Goal: Task Accomplishment & Management: Use online tool/utility

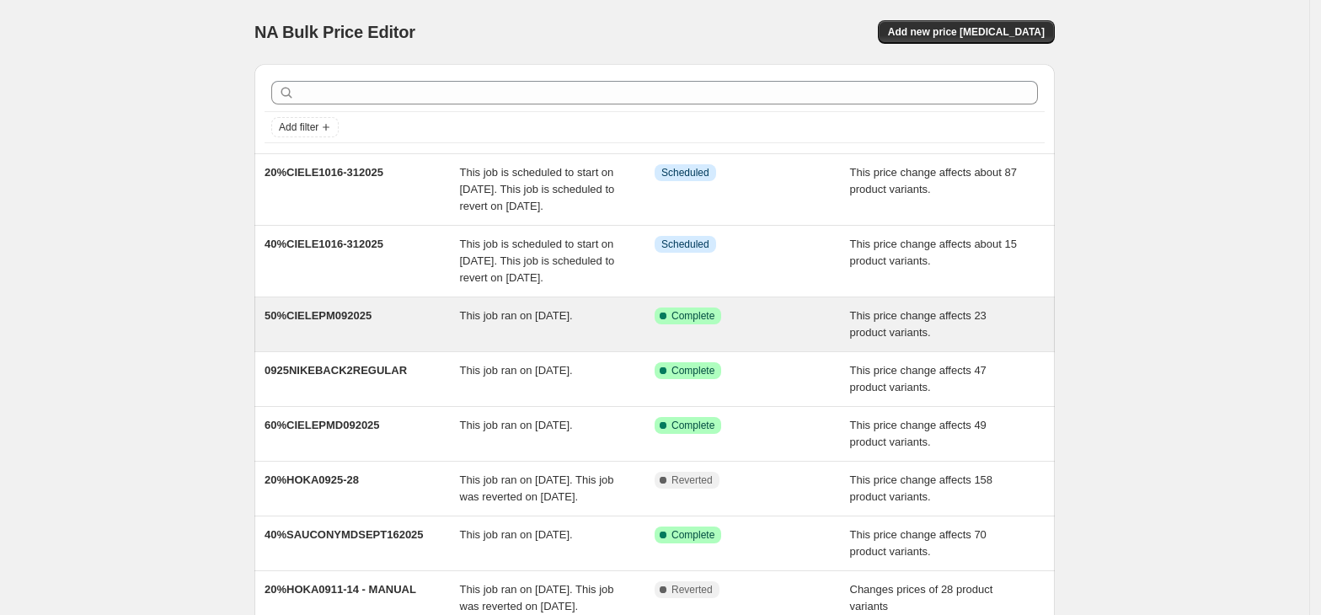
click at [348, 322] on span "50%CIELEPM092025" at bounding box center [317, 315] width 107 height 13
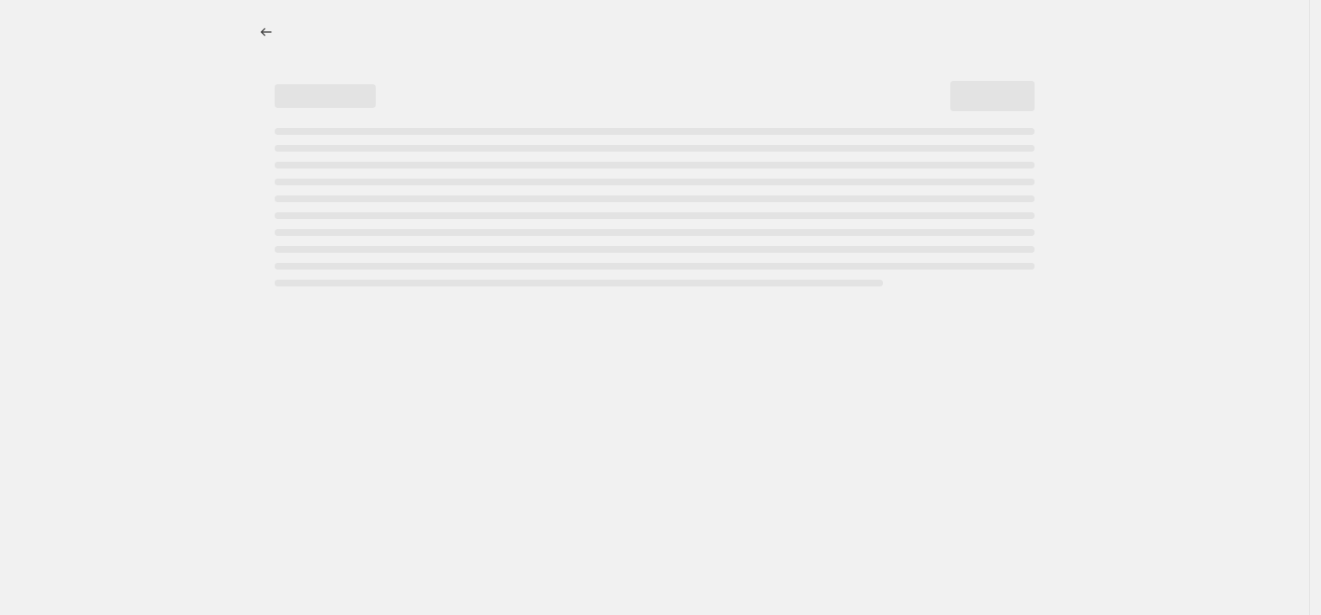
select select "pcap"
select select "no_change"
select select "tag"
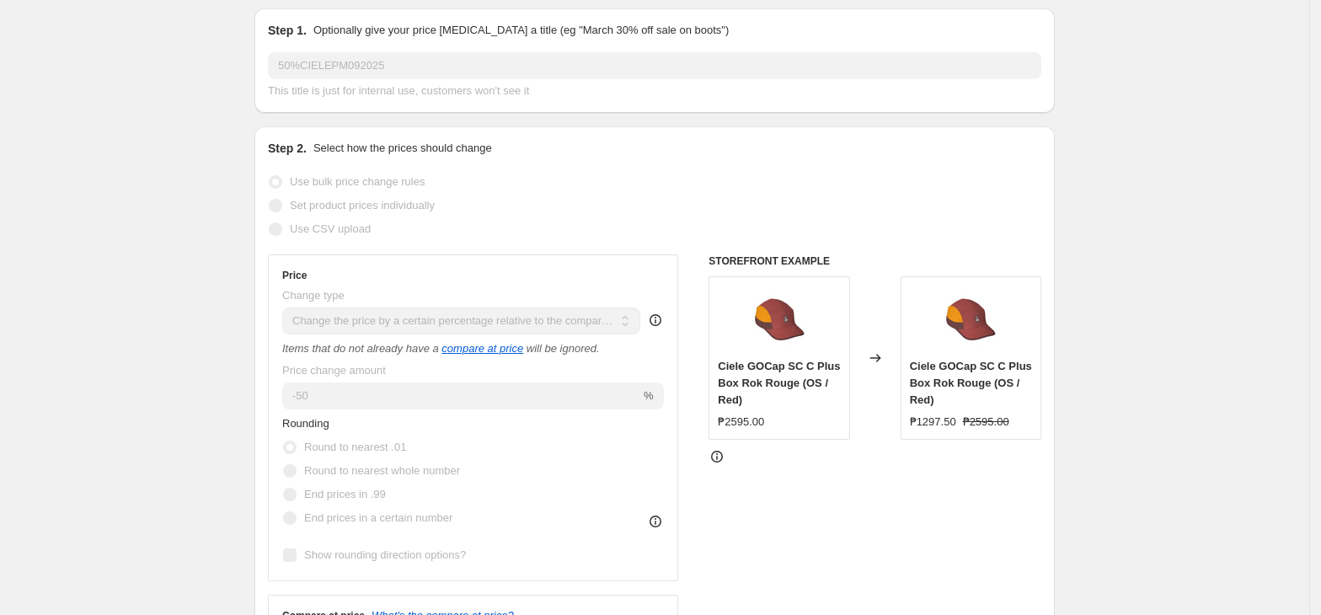
scroll to position [112, 0]
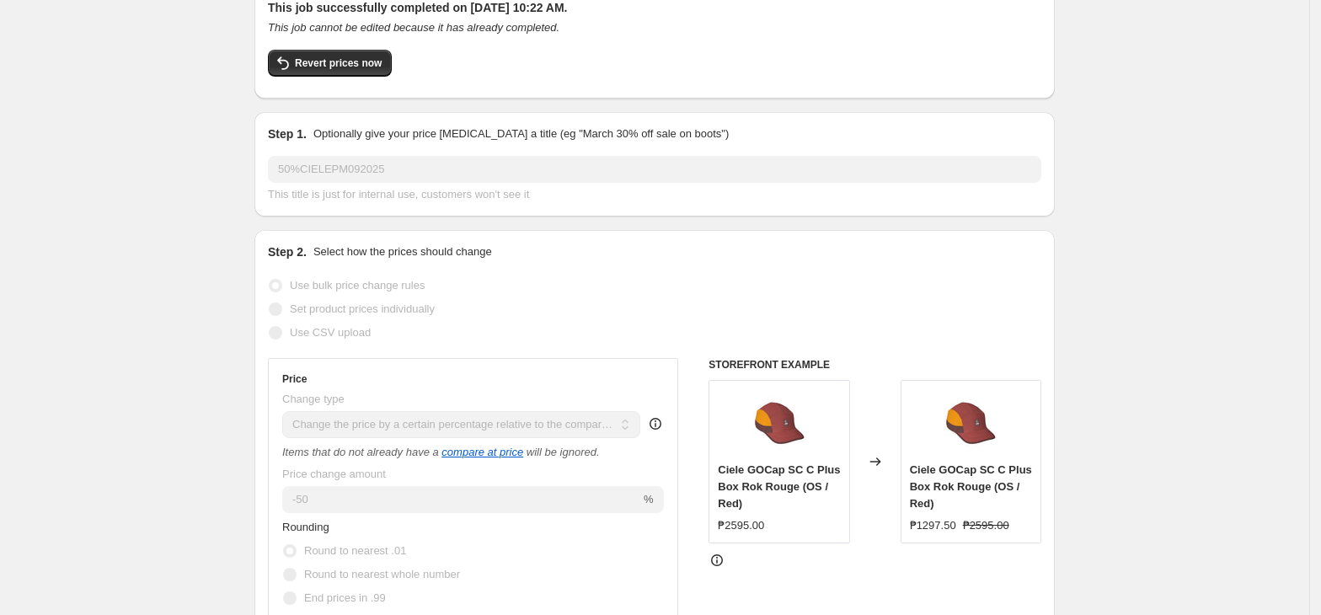
click at [268, 177] on div "Step 1. Optionally give your price change job a title (eg "March 30% off sale o…" at bounding box center [654, 164] width 800 height 104
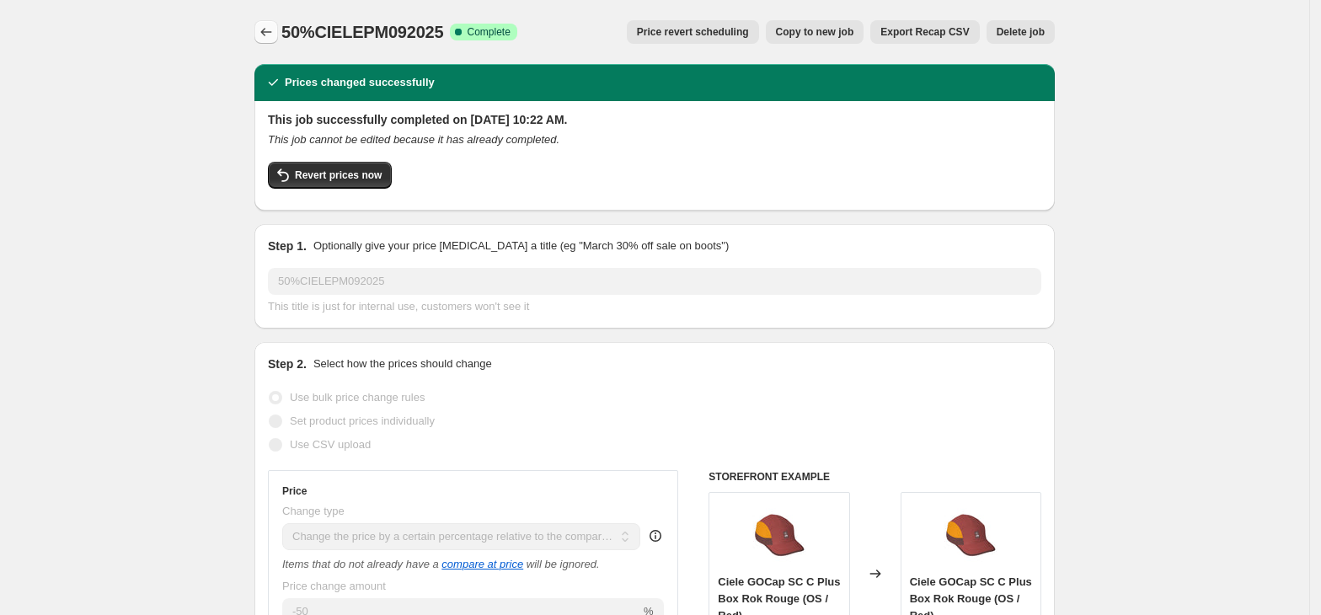
click at [271, 29] on icon "Price change jobs" at bounding box center [266, 32] width 17 height 17
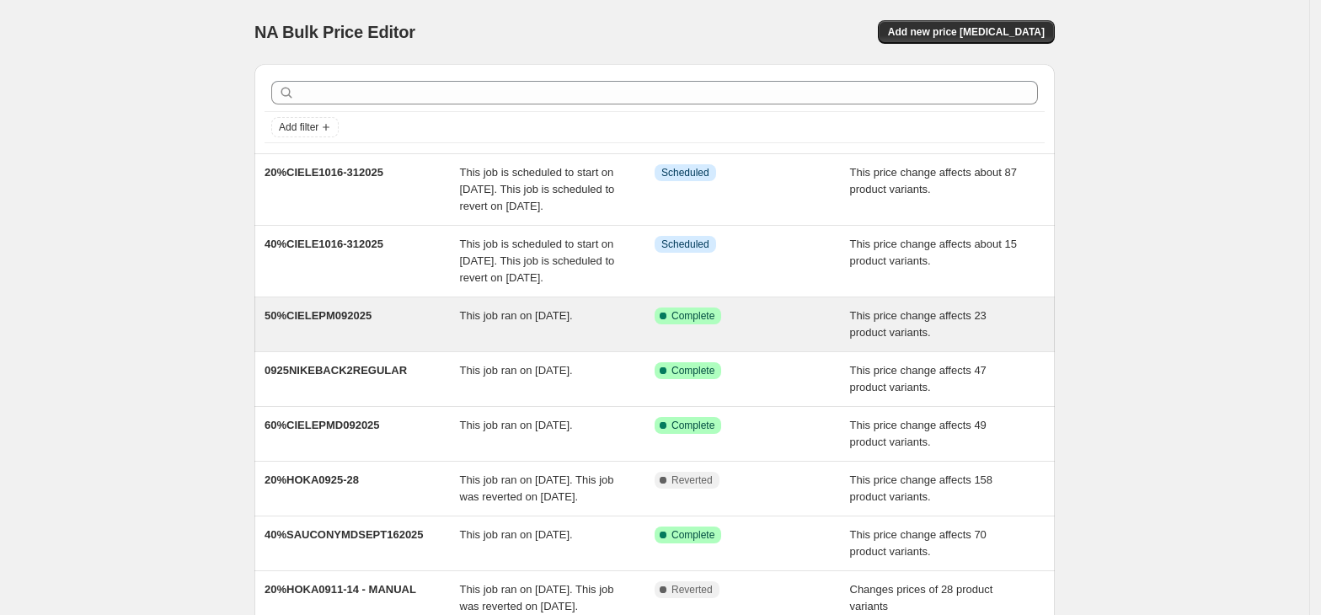
click at [348, 340] on div "50%CIELEPM092025 This job ran on September 26, 2025. Success Complete Complete …" at bounding box center [654, 324] width 800 height 54
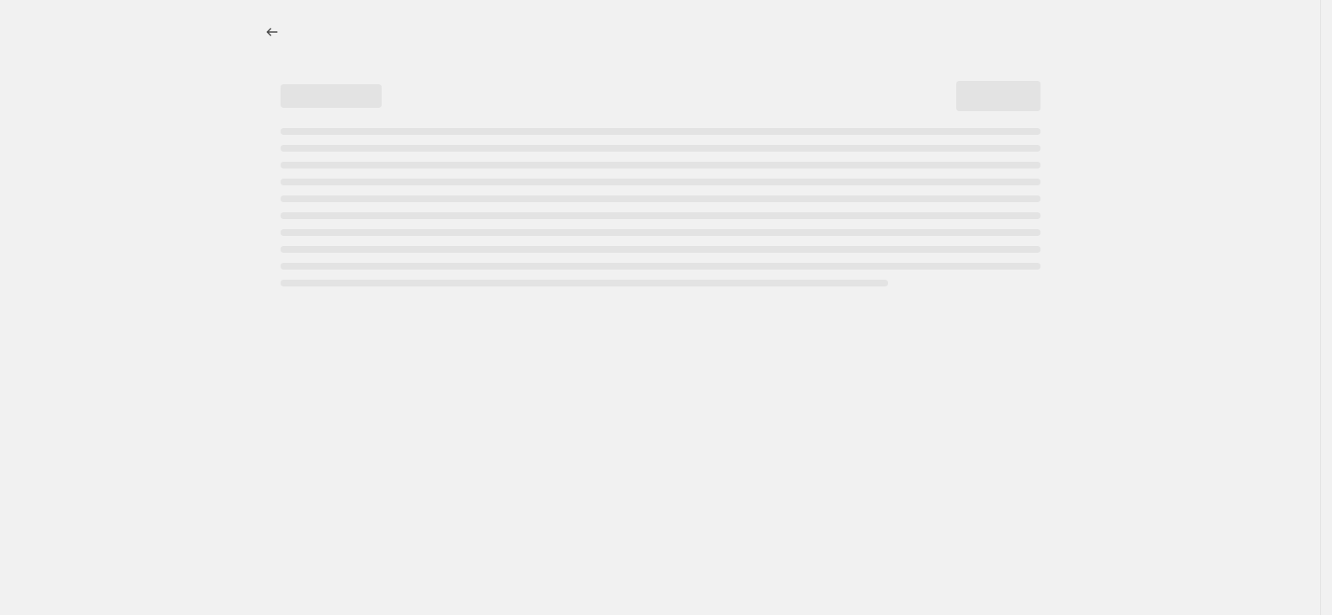
select select "pcap"
select select "no_change"
select select "tag"
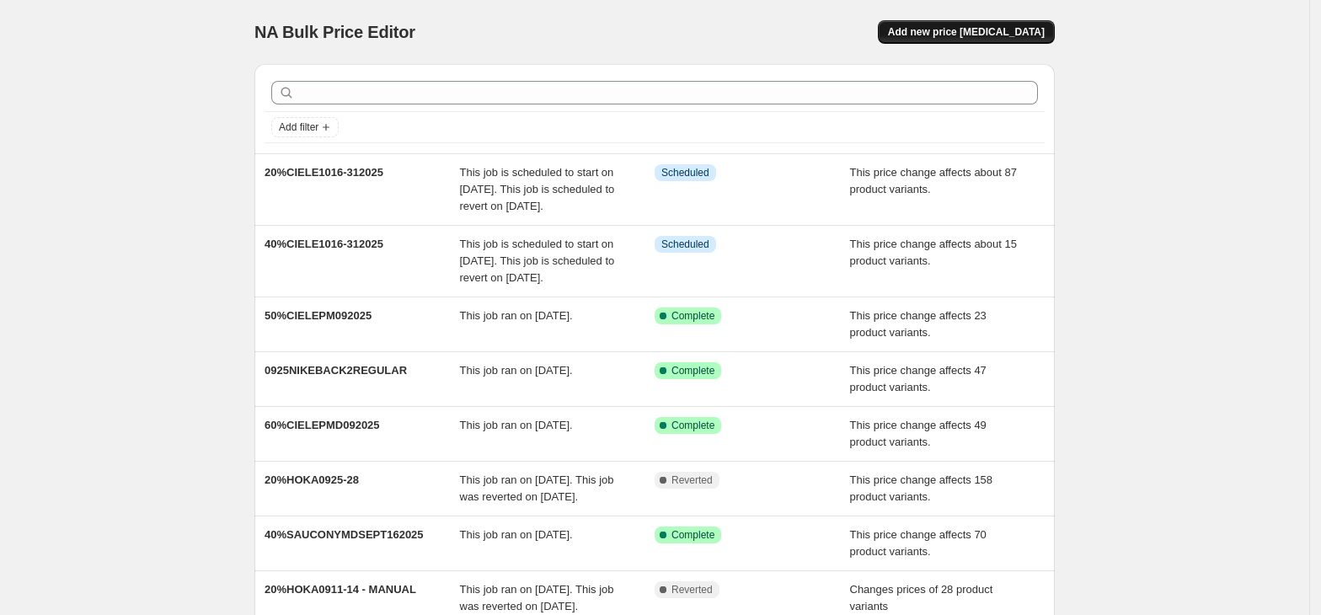
click at [940, 28] on span "Add new price [MEDICAL_DATA]" at bounding box center [966, 31] width 157 height 13
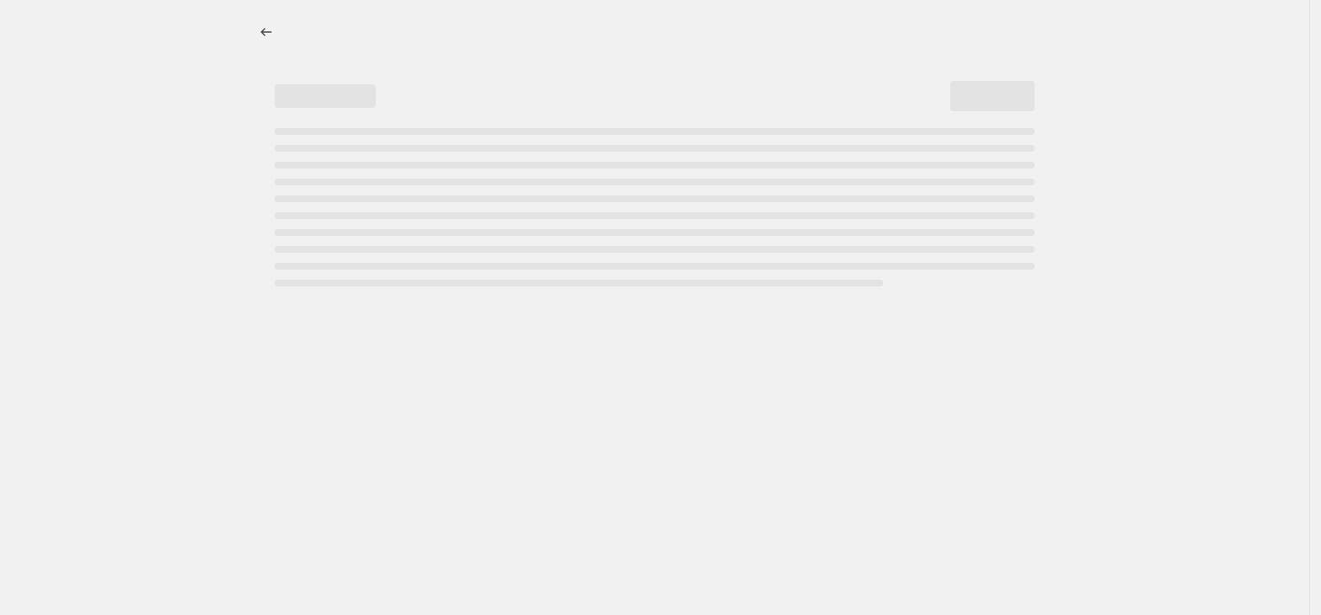
select select "percentage"
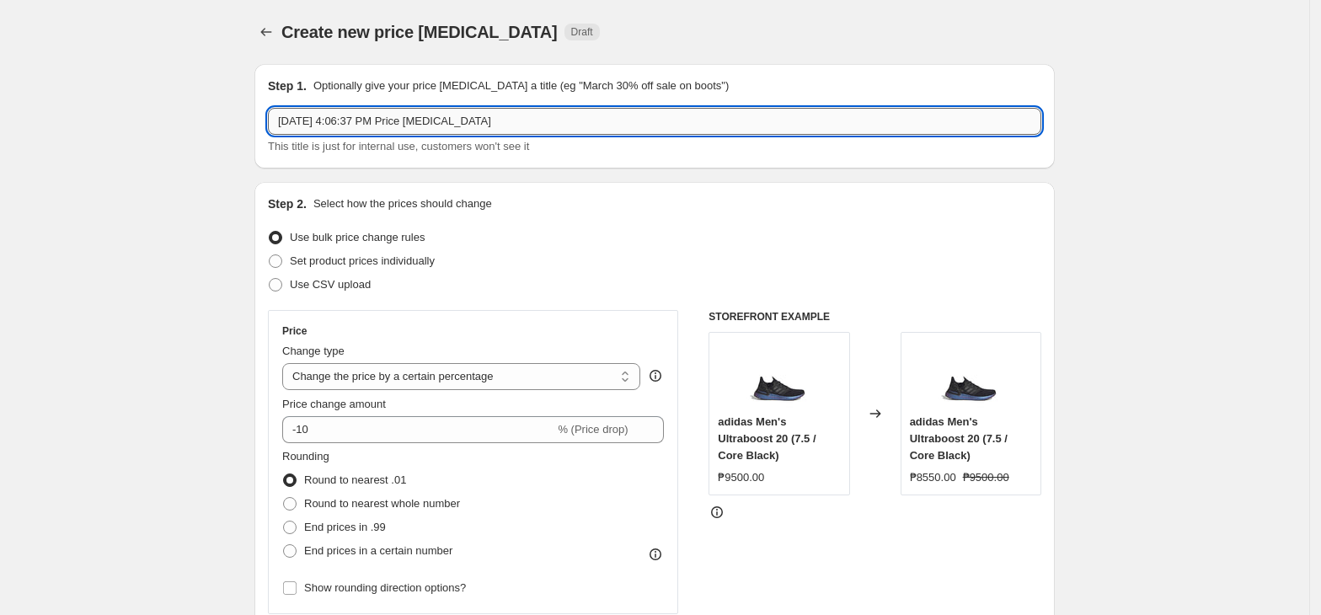
click at [371, 119] on input "[DATE] 4:06:37 PM Price [MEDICAL_DATA]" at bounding box center [654, 121] width 773 height 27
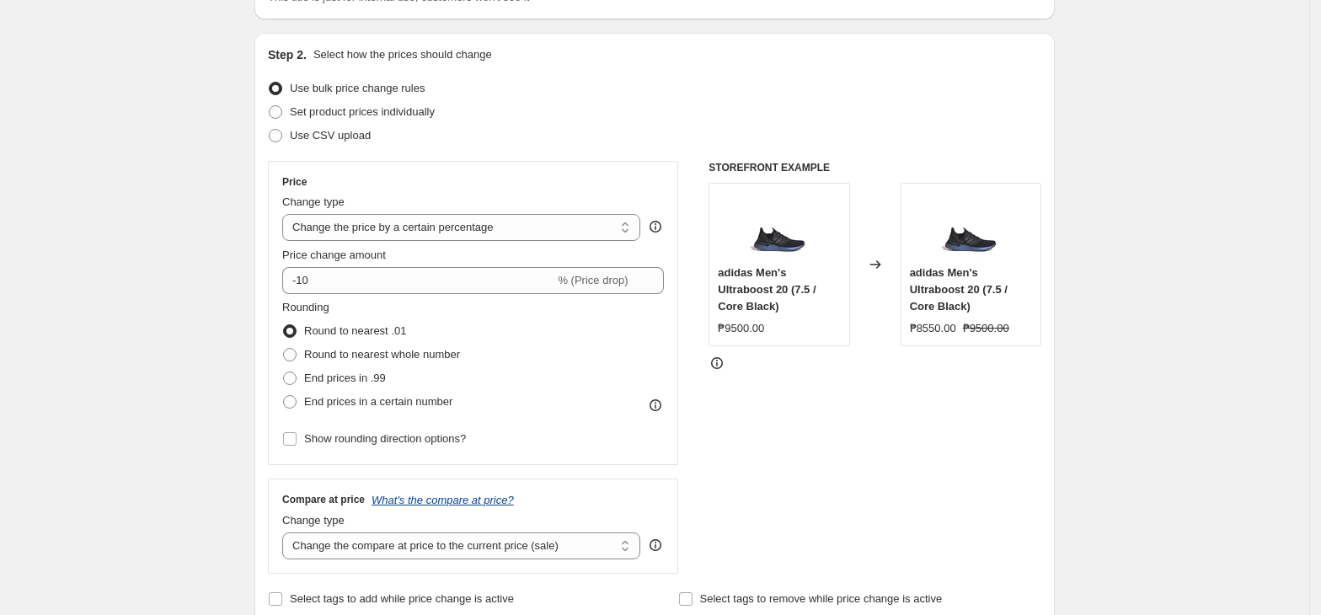
scroll to position [224, 0]
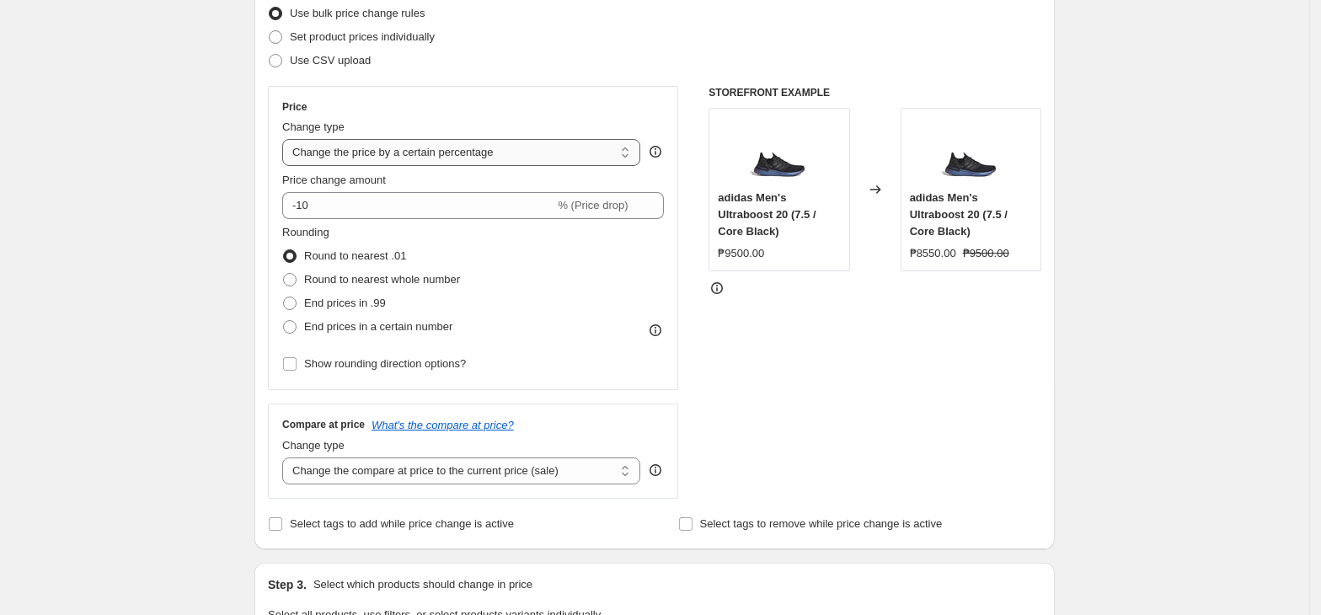
type input "15%SUPERFEET 10.10"
click at [385, 153] on select "Change the price to a certain amount Change the price by a certain amount Chang…" at bounding box center [461, 152] width 358 height 27
select select "pcap"
click at [287, 139] on select "Change the price to a certain amount Change the price by a certain amount Chang…" at bounding box center [461, 152] width 358 height 27
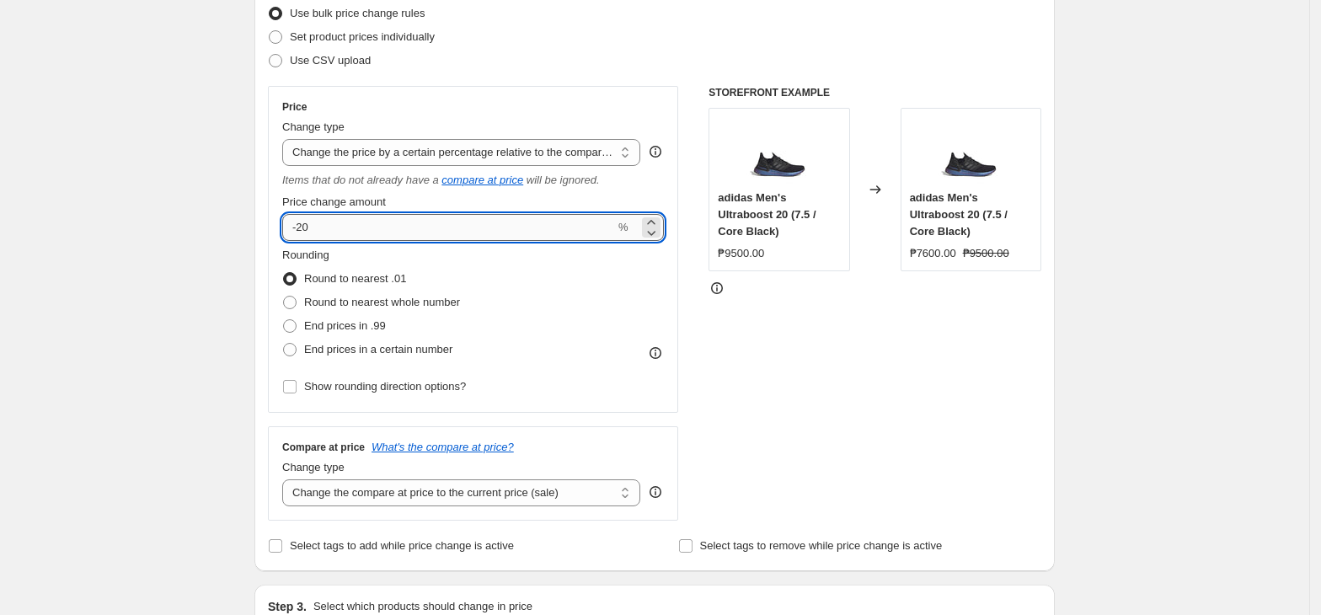
click at [419, 234] on input "-20" at bounding box center [448, 227] width 333 height 27
type input "-2"
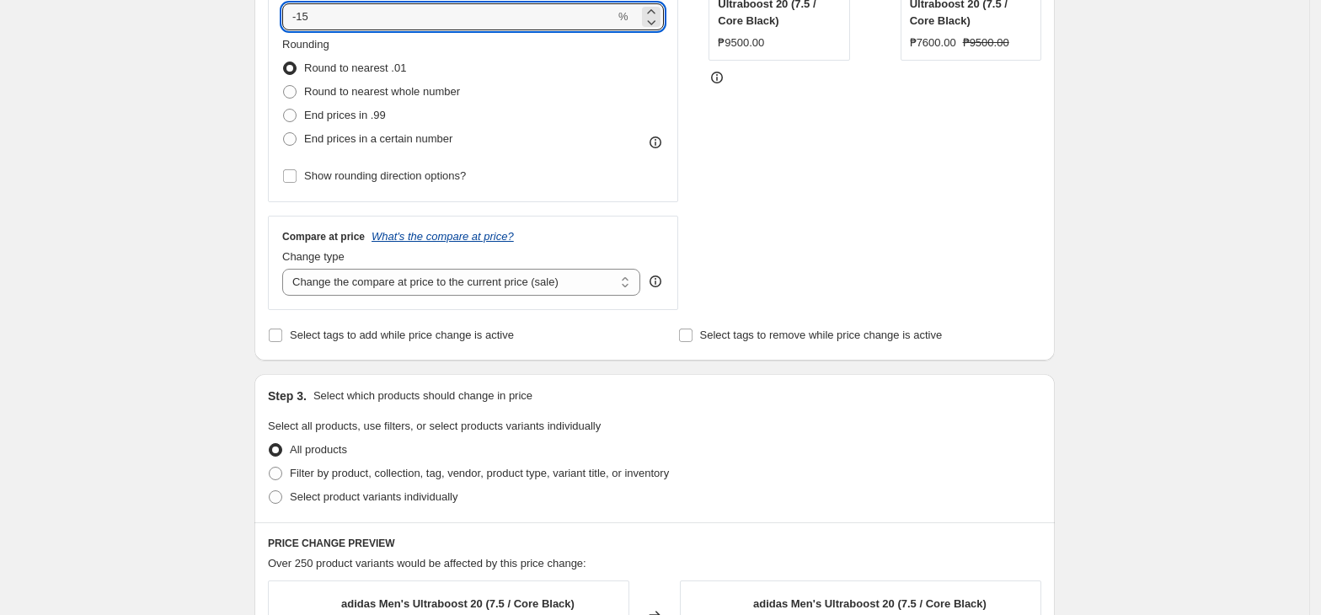
scroll to position [449, 0]
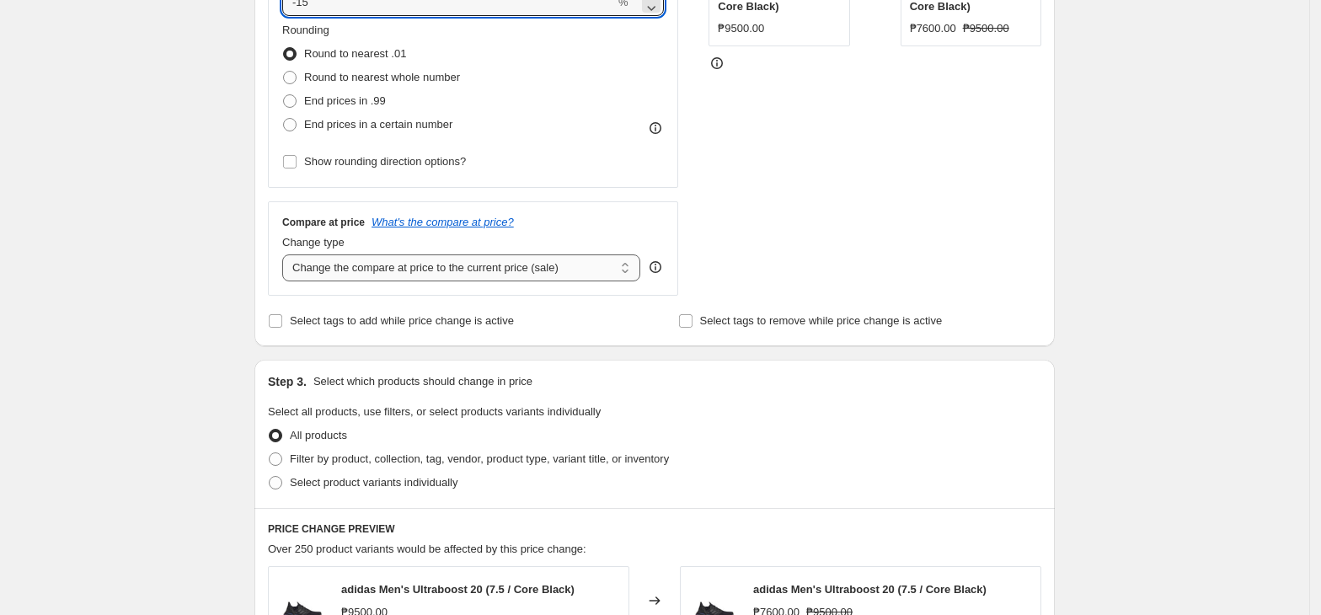
type input "-15"
click at [433, 281] on select "Change the compare at price to the current price (sale) Change the compare at p…" at bounding box center [461, 267] width 358 height 27
select select "remove"
click at [287, 255] on select "Change the compare at price to the current price (sale) Change the compare at p…" at bounding box center [461, 267] width 358 height 27
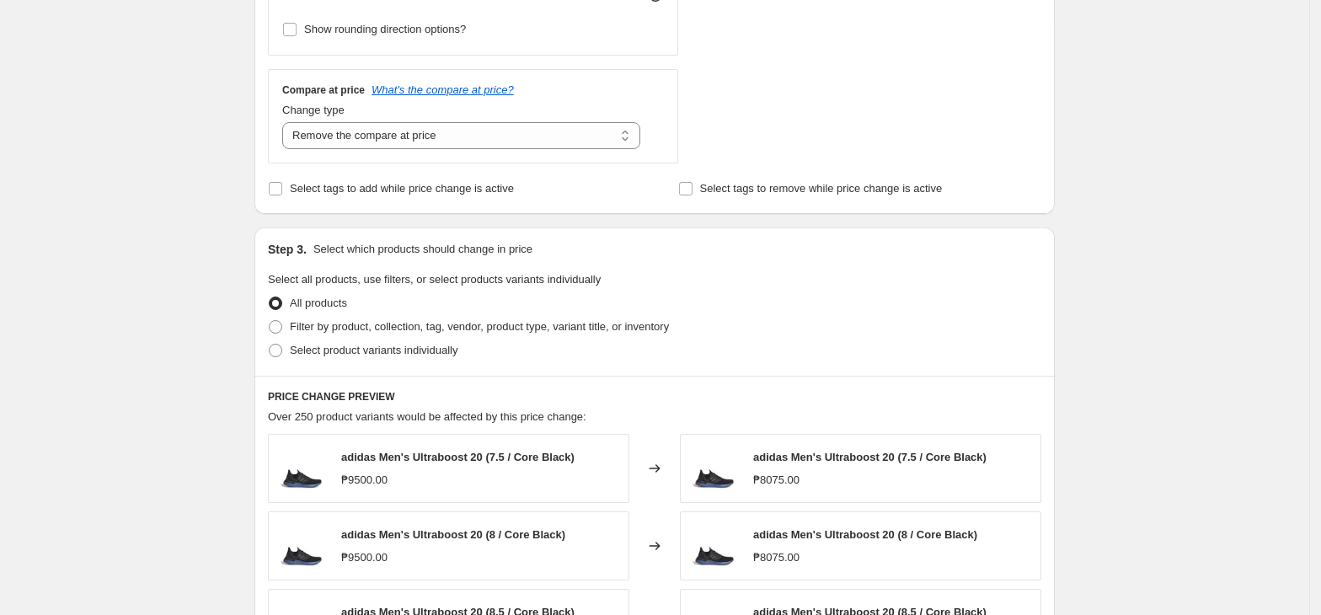
scroll to position [786, 0]
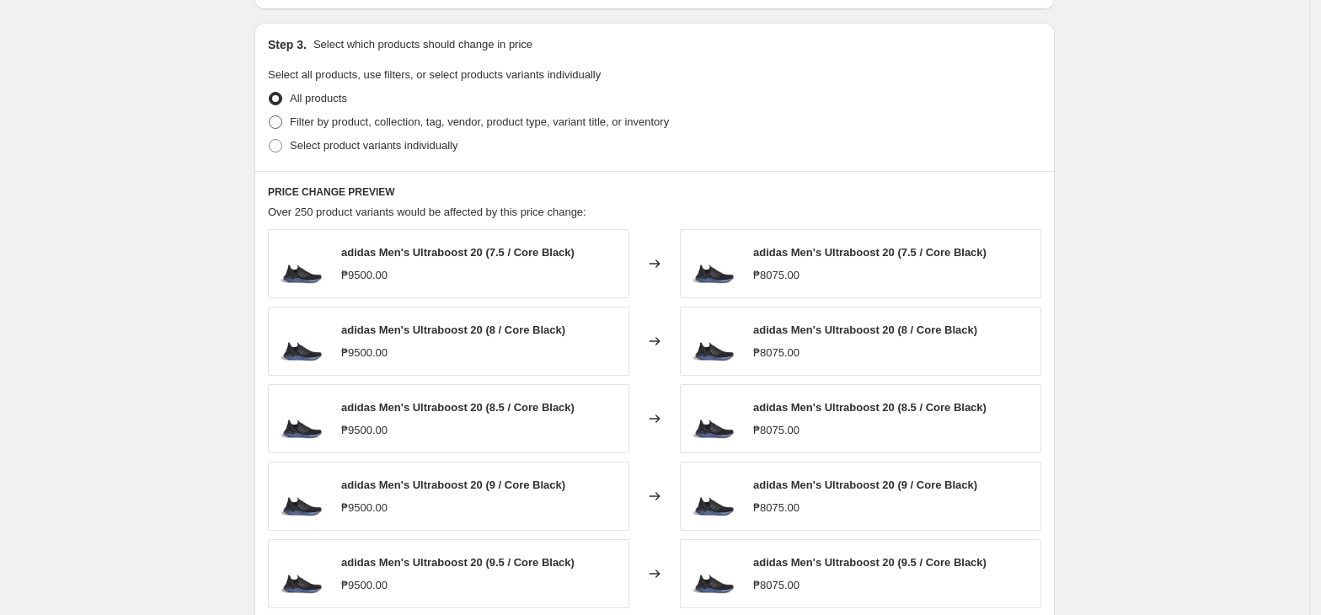
click at [452, 126] on span "Filter by product, collection, tag, vendor, product type, variant title, or inv…" at bounding box center [479, 121] width 379 height 13
click at [270, 116] on input "Filter by product, collection, tag, vendor, product type, variant title, or inv…" at bounding box center [269, 115] width 1 height 1
radio input "true"
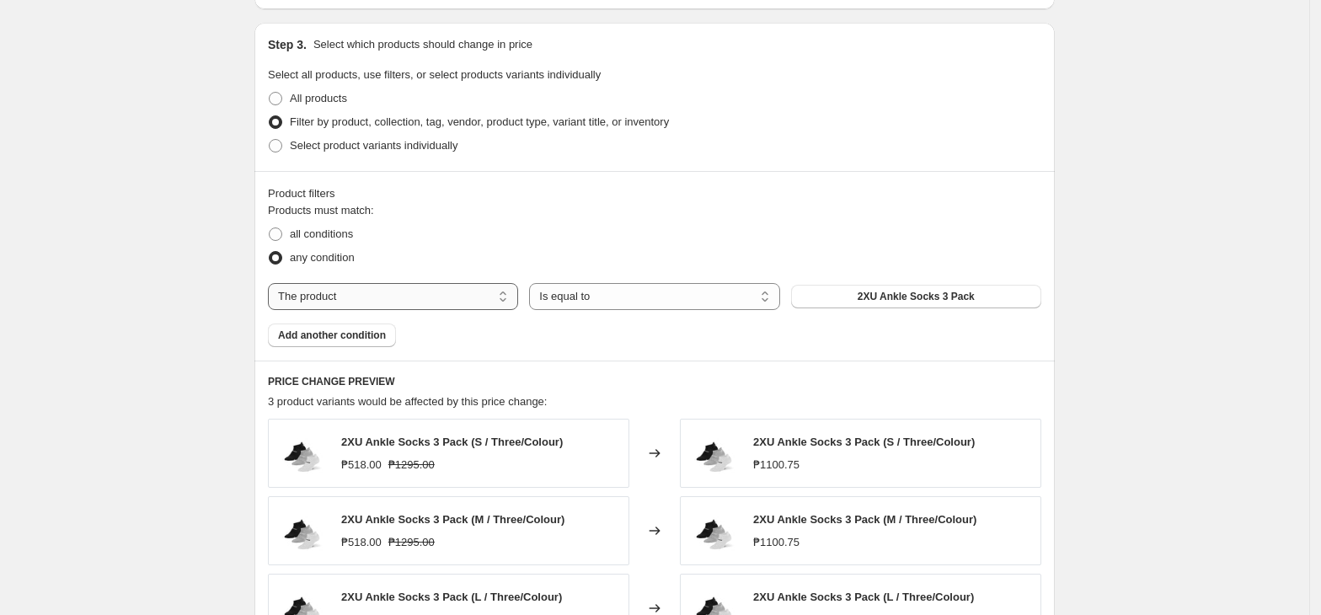
click at [368, 305] on select "The product The product's collection The product's tag The product's vendor The…" at bounding box center [393, 296] width 250 height 27
select select "collection"
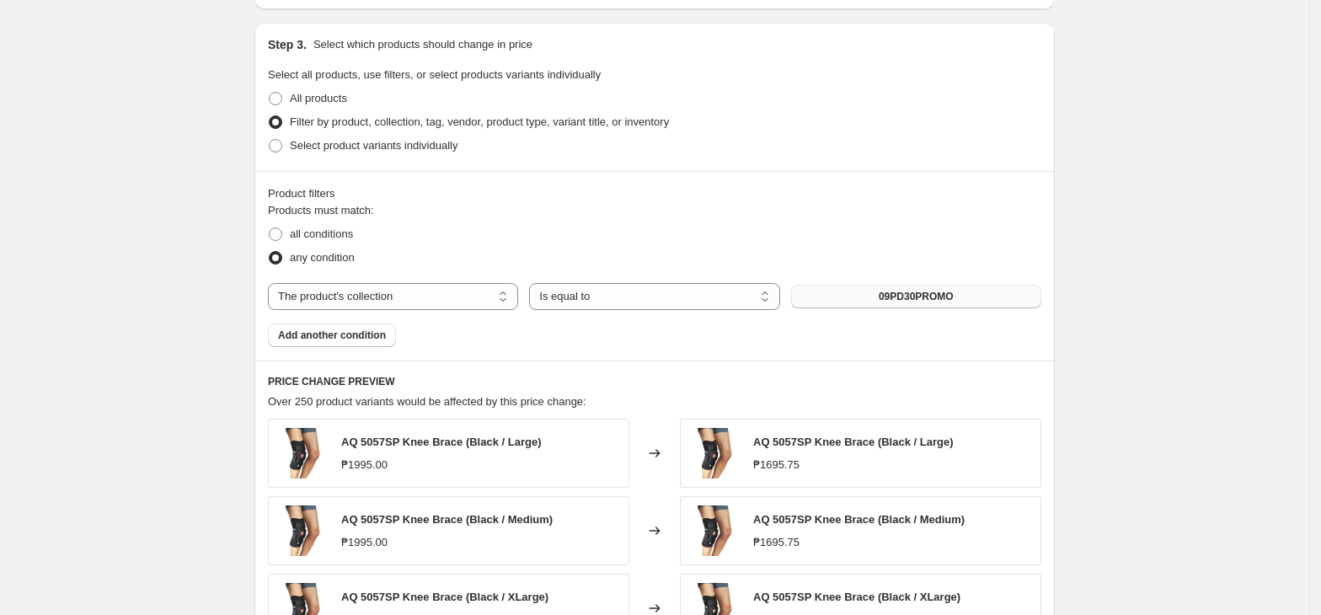
click at [915, 303] on span "09PD30PROMO" at bounding box center [916, 296] width 75 height 13
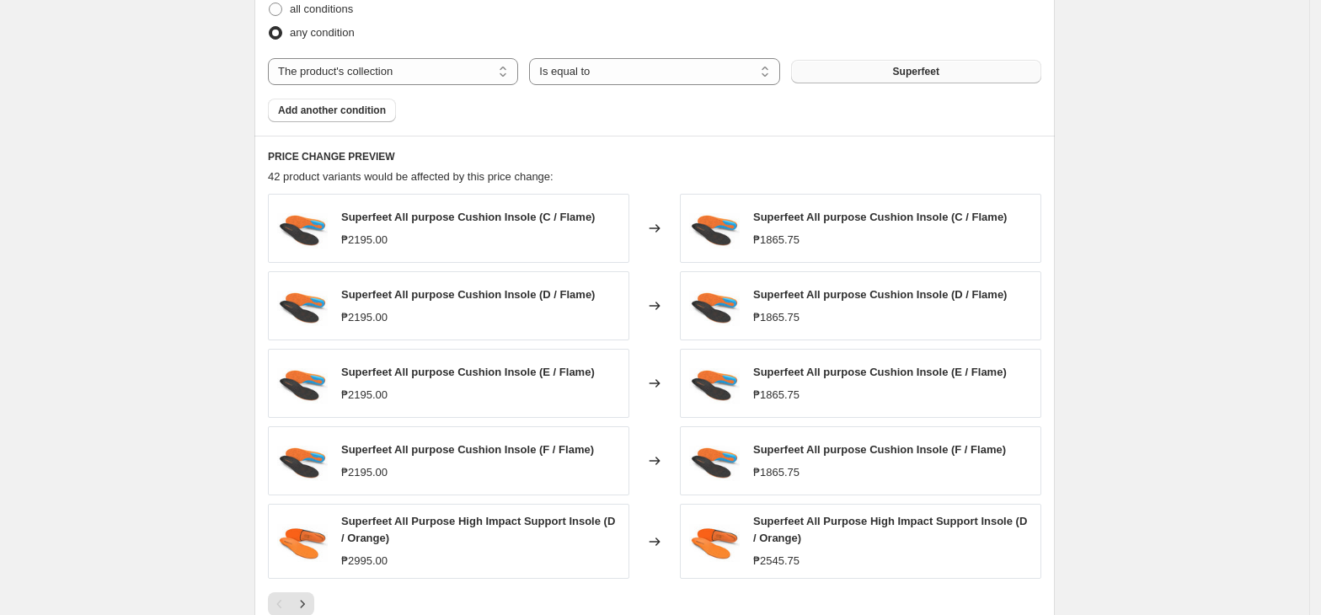
scroll to position [1291, 0]
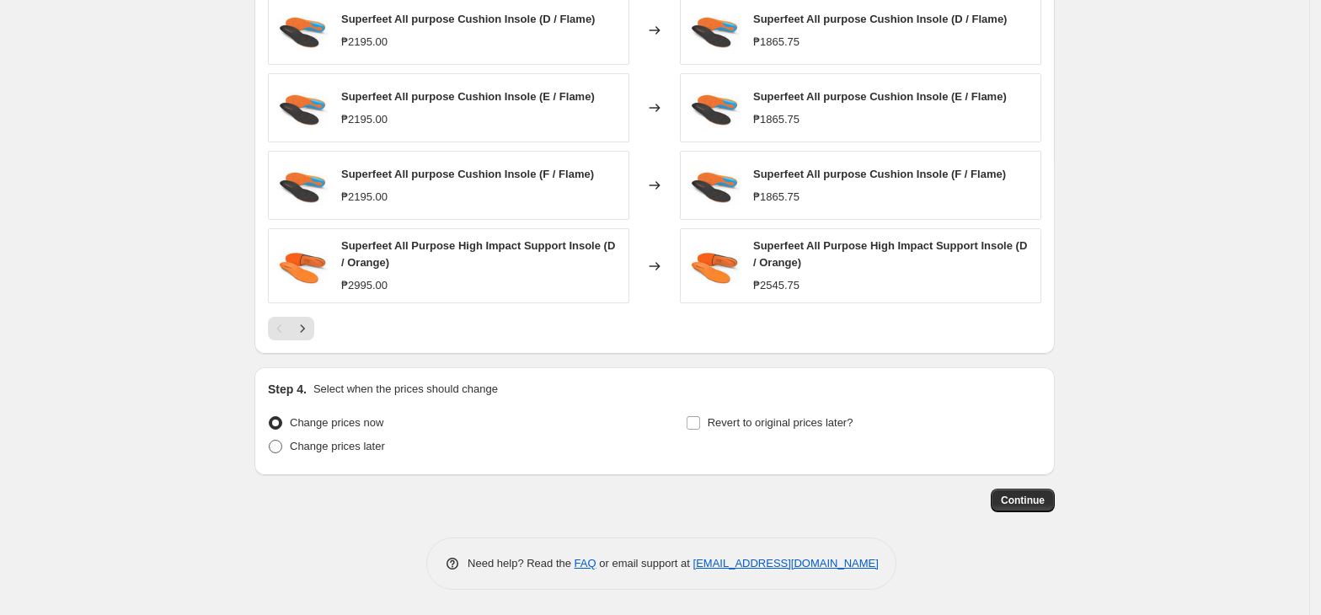
click at [308, 448] on span "Change prices later" at bounding box center [337, 446] width 95 height 13
click at [270, 441] on input "Change prices later" at bounding box center [269, 440] width 1 height 1
radio input "true"
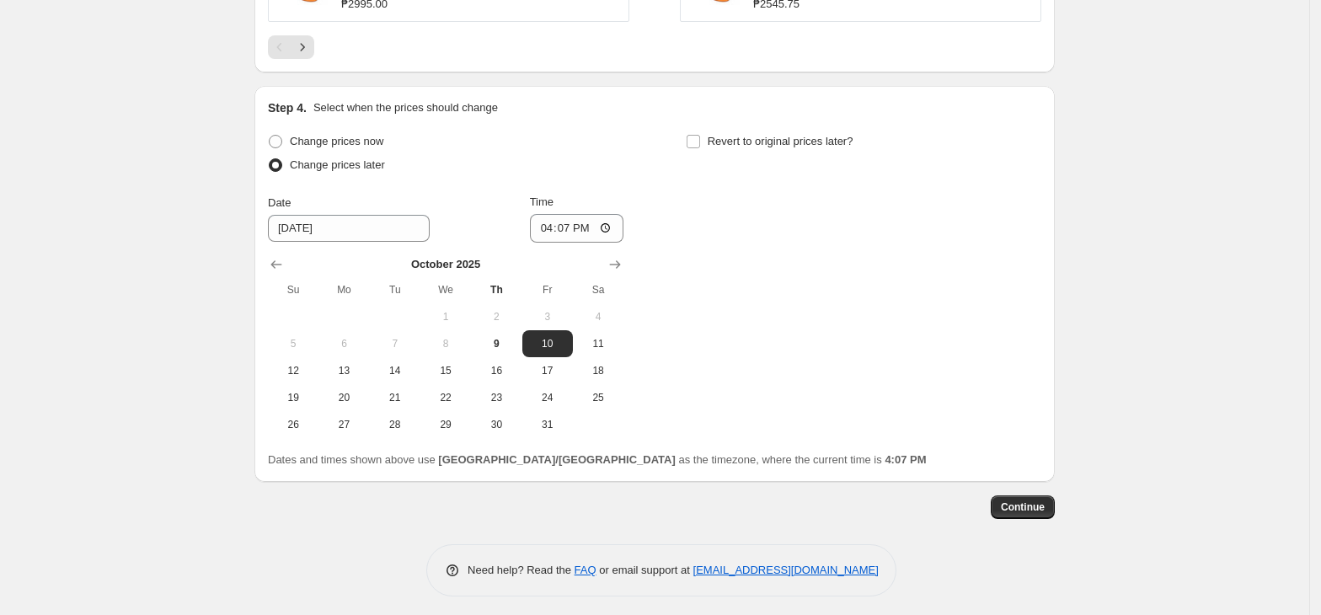
scroll to position [1580, 0]
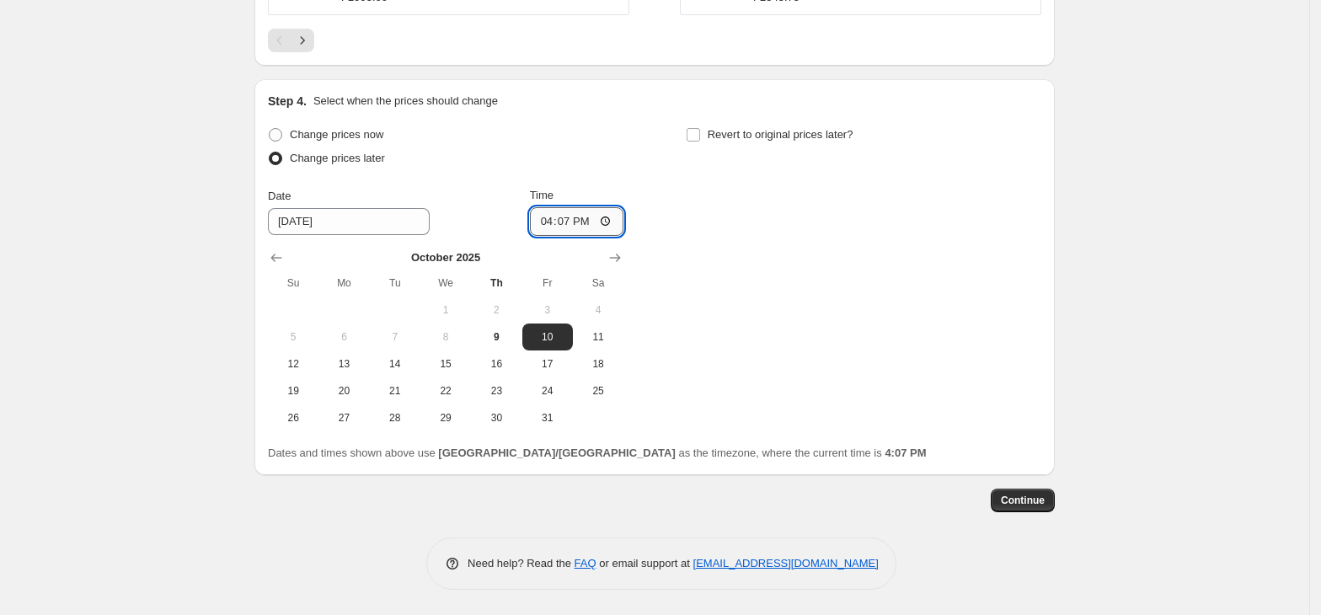
click at [553, 222] on input "16:07" at bounding box center [577, 221] width 94 height 29
type input "00:00"
click at [755, 146] on label "Revert to original prices later?" at bounding box center [770, 135] width 168 height 24
click at [700, 142] on input "Revert to original prices later?" at bounding box center [693, 134] width 13 height 13
checkbox input "true"
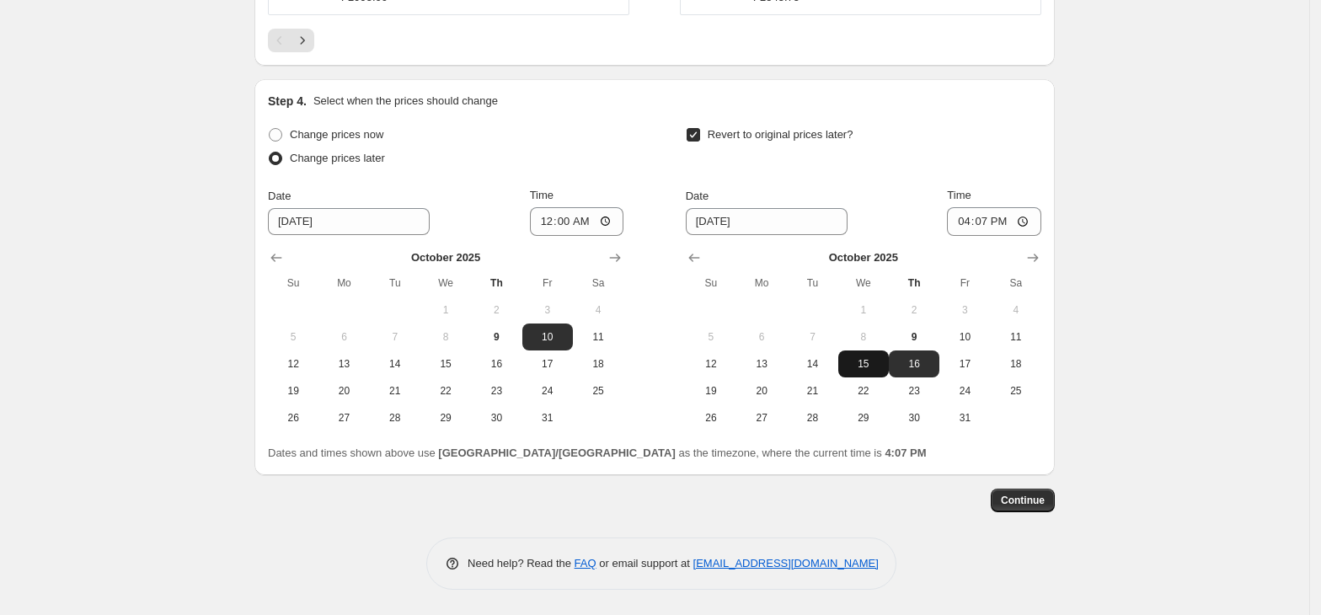
click at [867, 364] on span "15" at bounding box center [863, 363] width 37 height 13
type input "[DATE]"
click at [970, 217] on input "16:07" at bounding box center [994, 221] width 94 height 29
type input "23:59"
click at [1050, 495] on button "Continue" at bounding box center [1023, 501] width 64 height 24
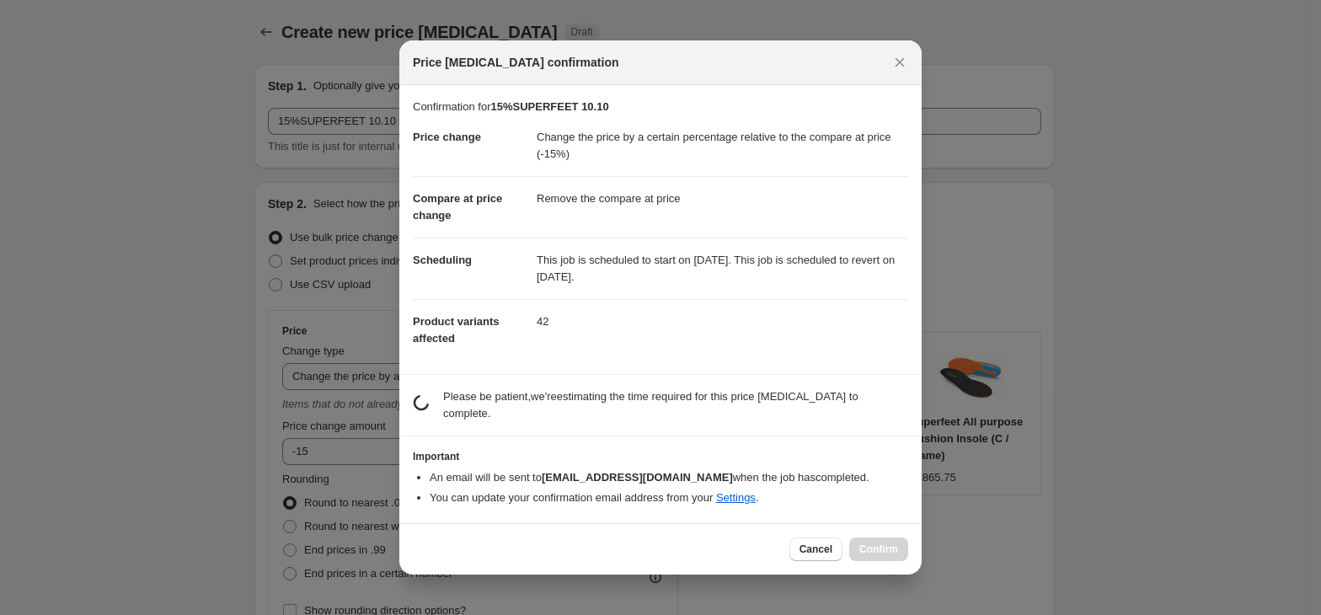
scroll to position [0, 0]
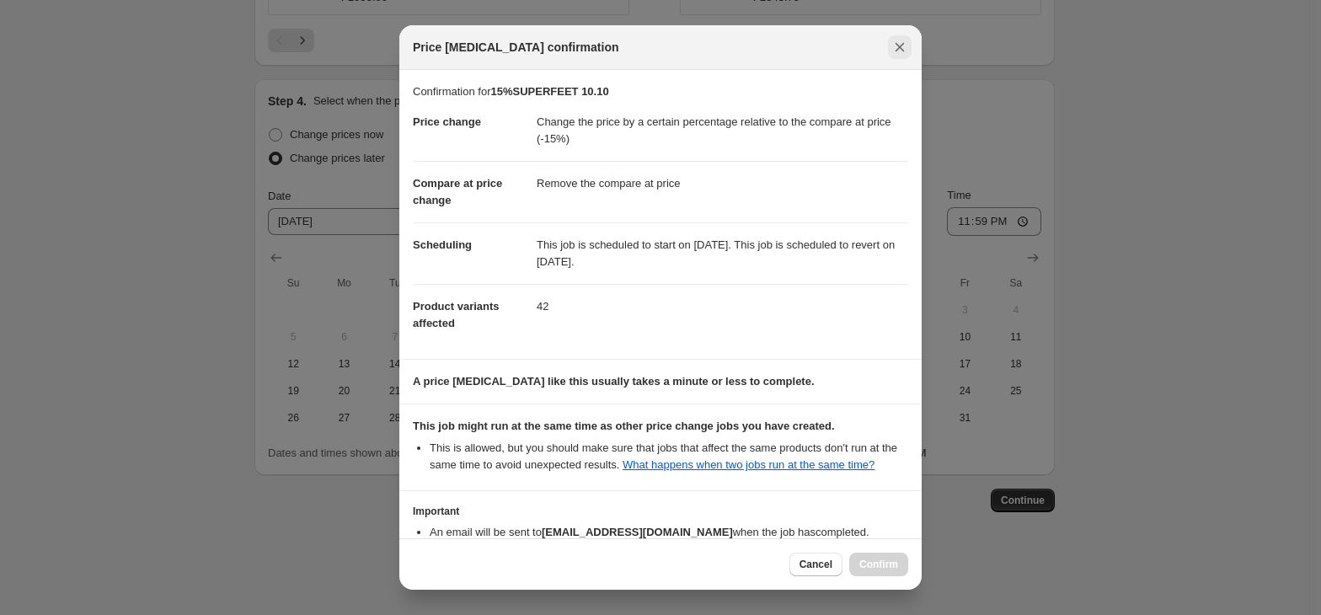
click at [907, 47] on icon "Close" at bounding box center [899, 47] width 17 height 17
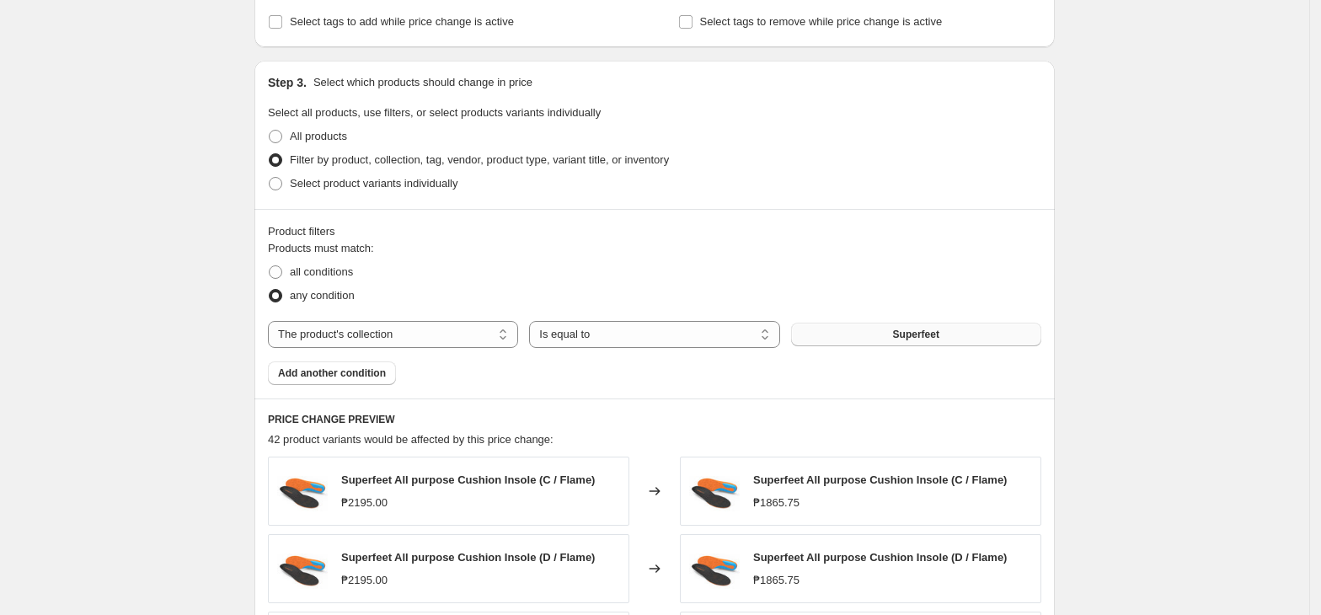
scroll to position [569, 0]
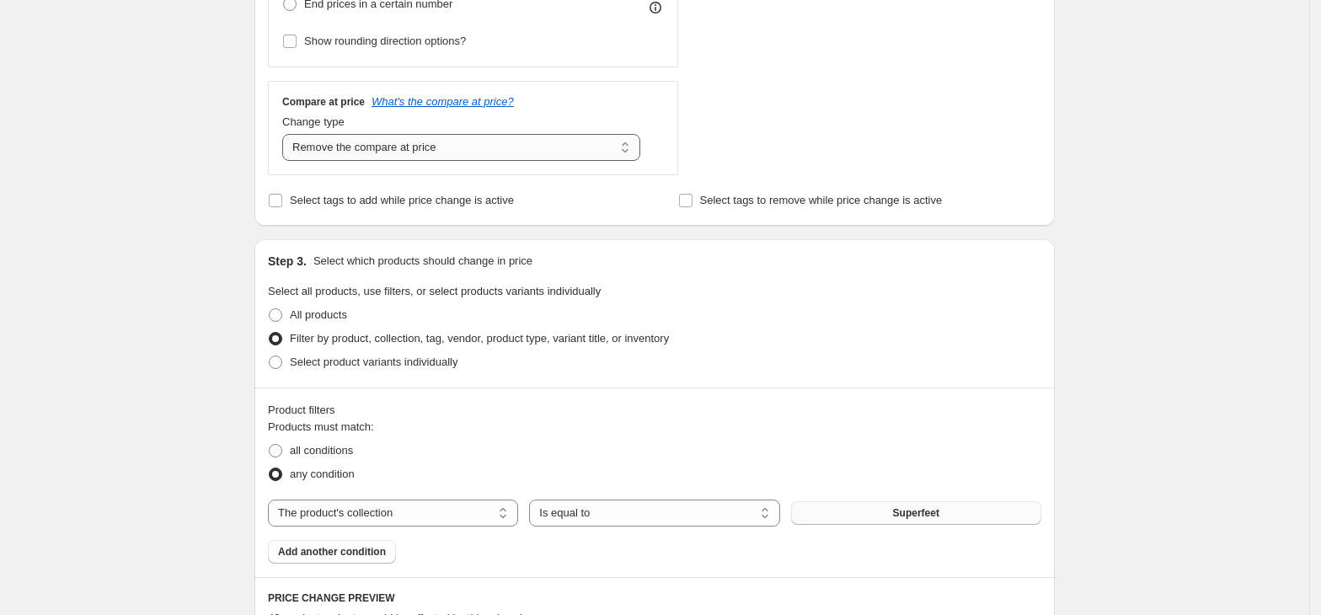
click at [421, 150] on select "Change the compare at price to the current price (sale) Change the compare at p…" at bounding box center [461, 147] width 358 height 27
select select "no_change"
click at [287, 136] on select "Change the compare at price to the current price (sale) Change the compare at p…" at bounding box center [461, 147] width 358 height 27
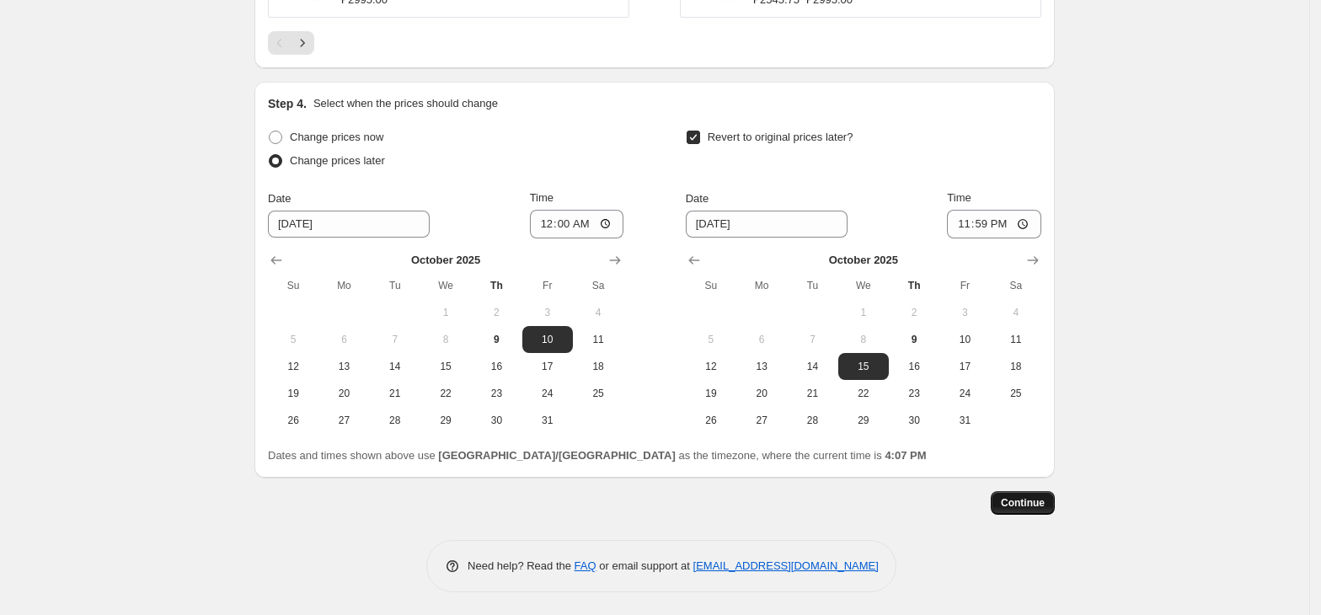
scroll to position [1580, 0]
click at [1013, 492] on button "Continue" at bounding box center [1023, 501] width 64 height 24
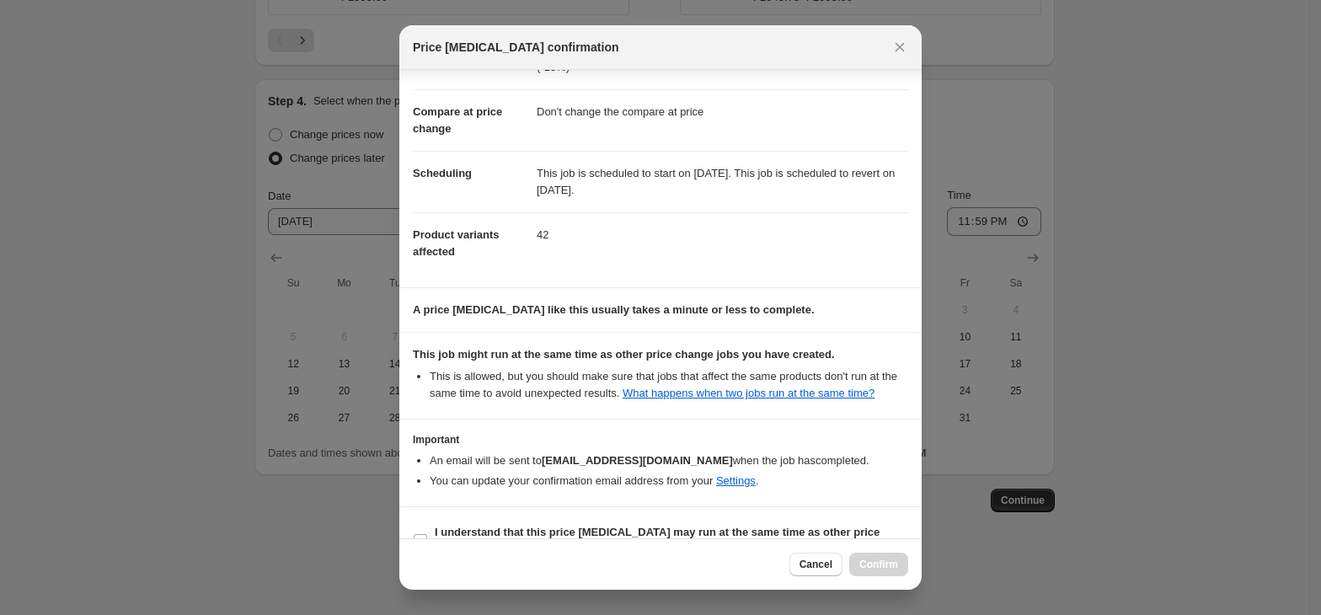
scroll to position [109, 0]
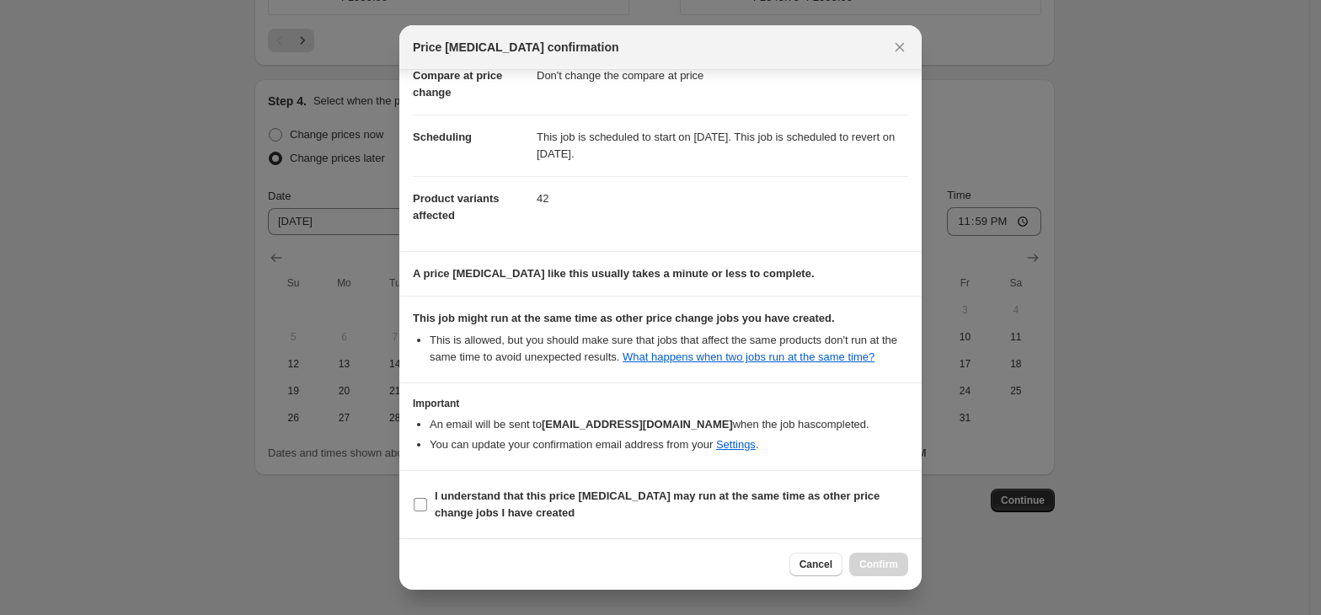
click at [431, 500] on label "I understand that this price [MEDICAL_DATA] may run at the same time as other p…" at bounding box center [660, 504] width 495 height 40
click at [427, 500] on input "I understand that this price [MEDICAL_DATA] may run at the same time as other p…" at bounding box center [420, 504] width 13 height 13
checkbox input "true"
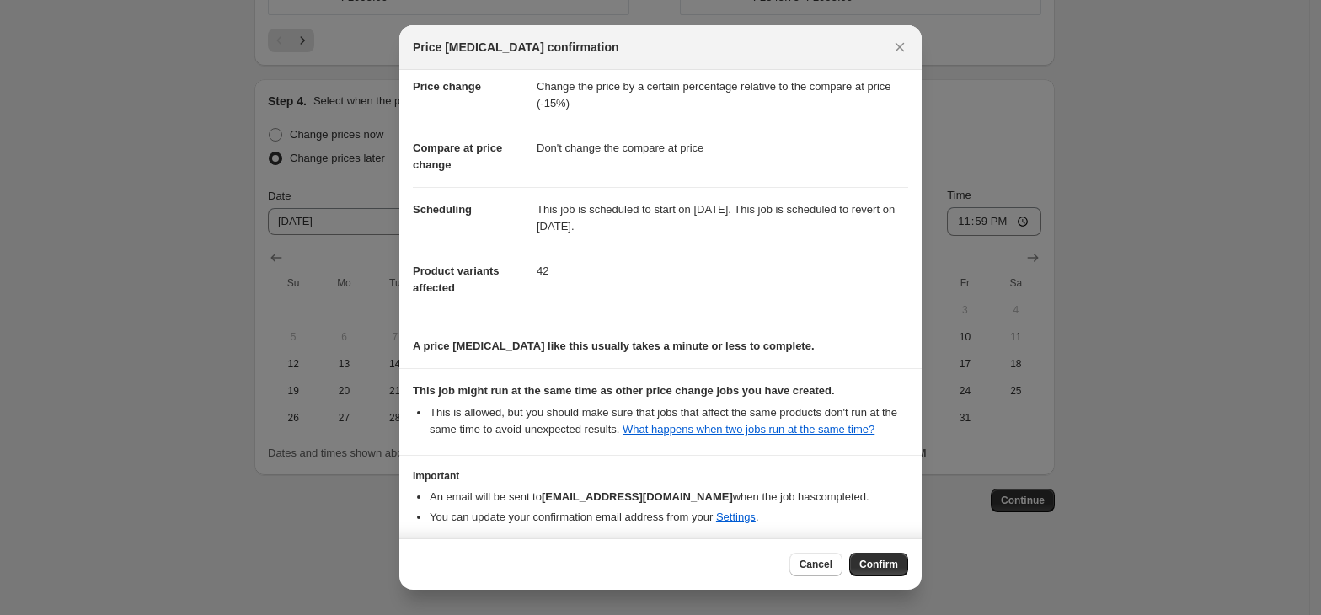
scroll to position [0, 0]
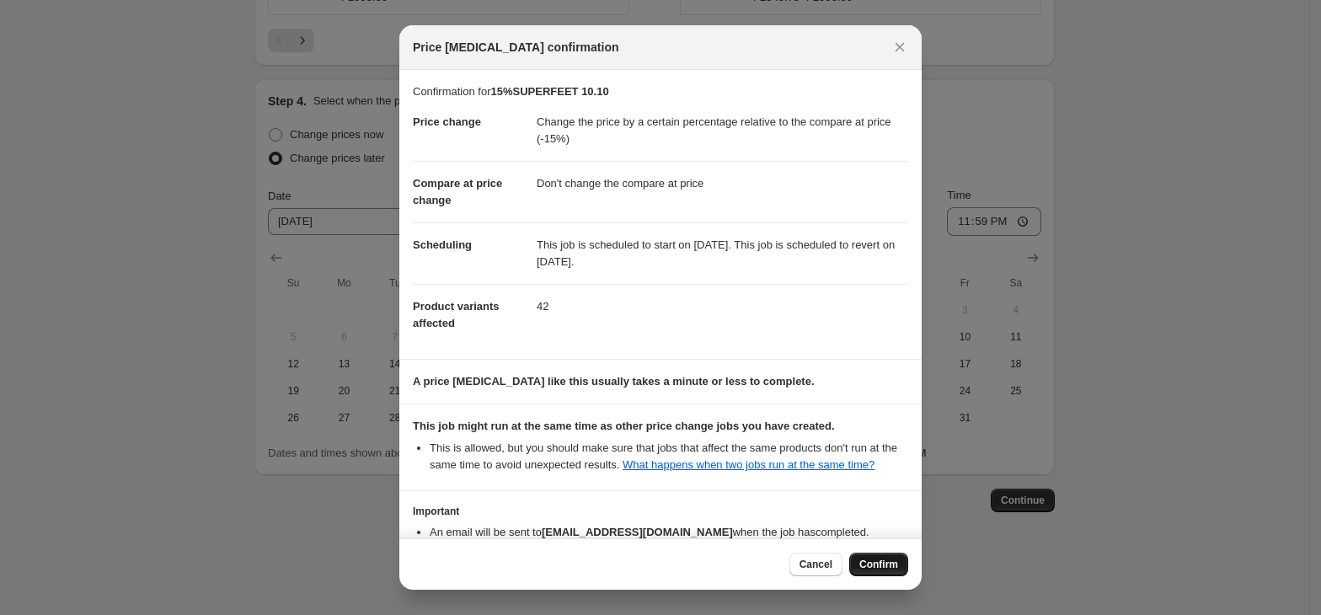
click at [896, 567] on span "Confirm" at bounding box center [878, 564] width 39 height 13
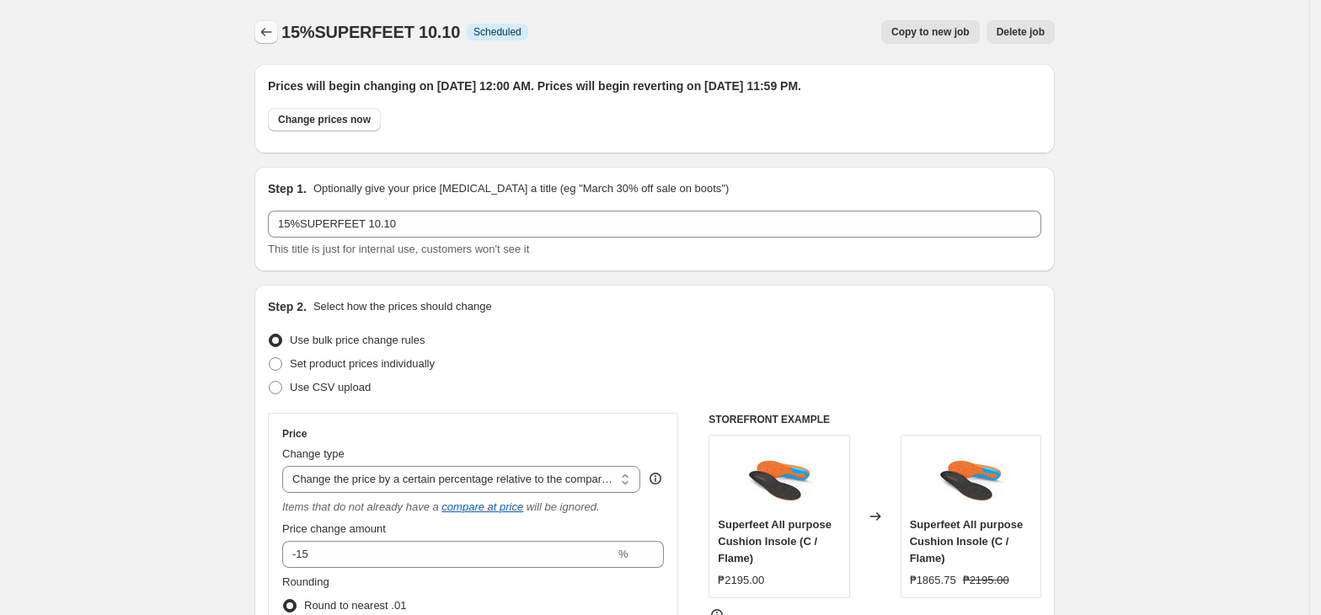
click at [264, 32] on icon "Price change jobs" at bounding box center [266, 32] width 17 height 17
